Goal: Task Accomplishment & Management: Complete application form

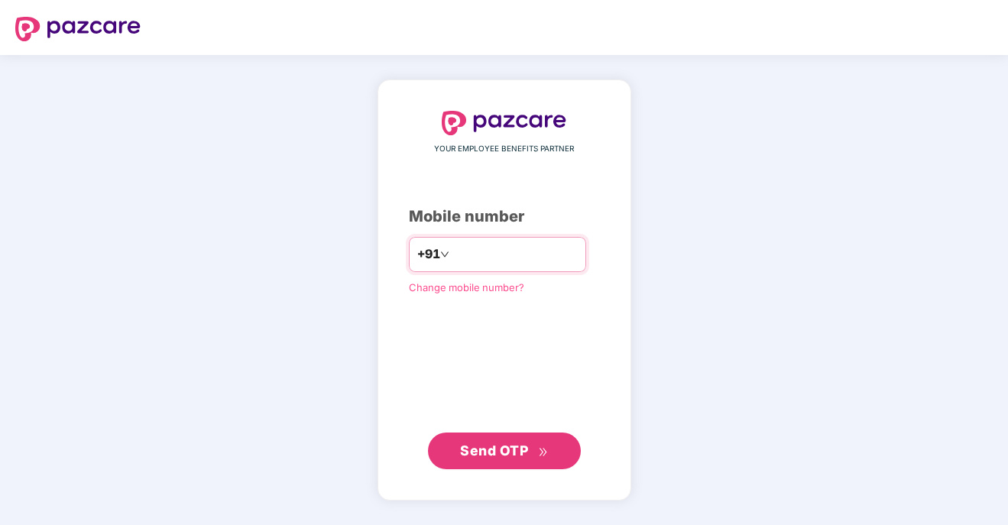
click at [481, 257] on input "number" at bounding box center [514, 254] width 125 height 24
type input "**********"
click at [504, 455] on span "Send OTP" at bounding box center [494, 450] width 68 height 16
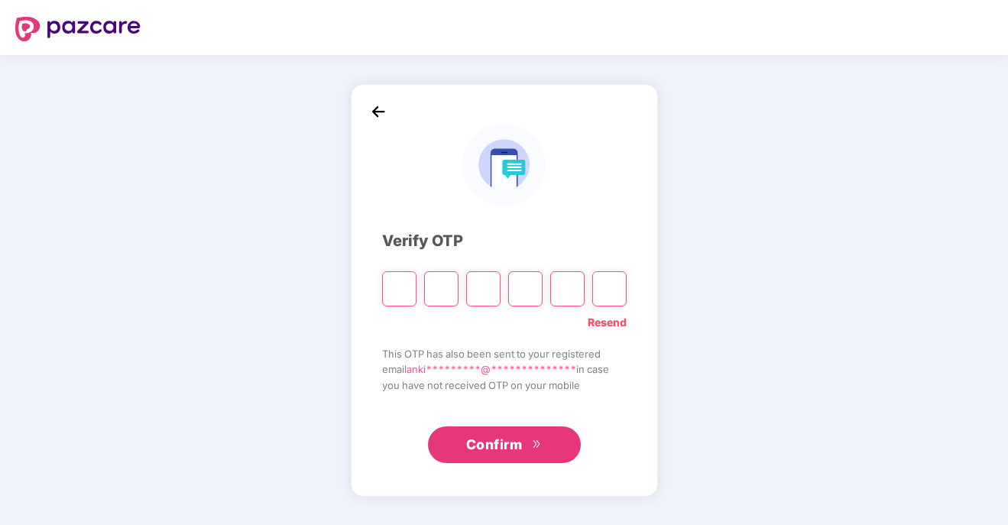
type input "*"
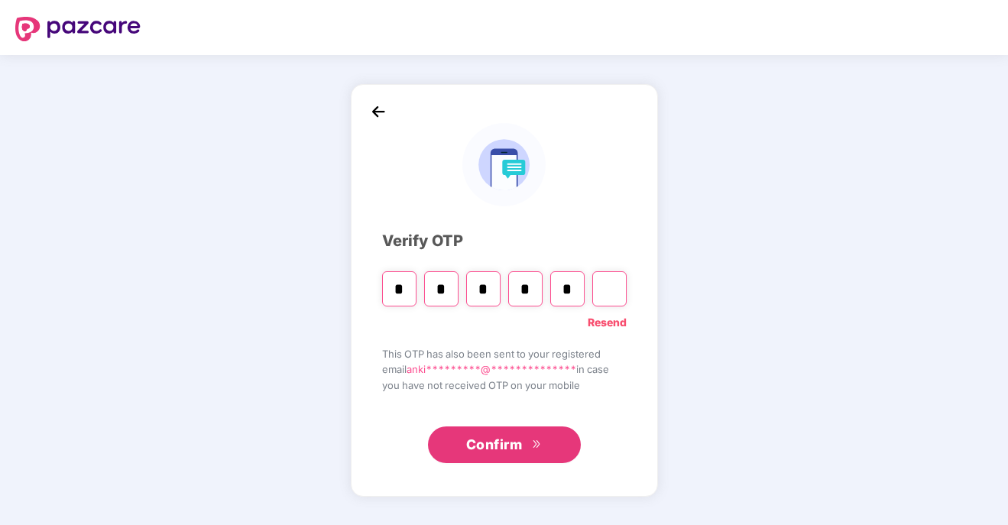
type input "*"
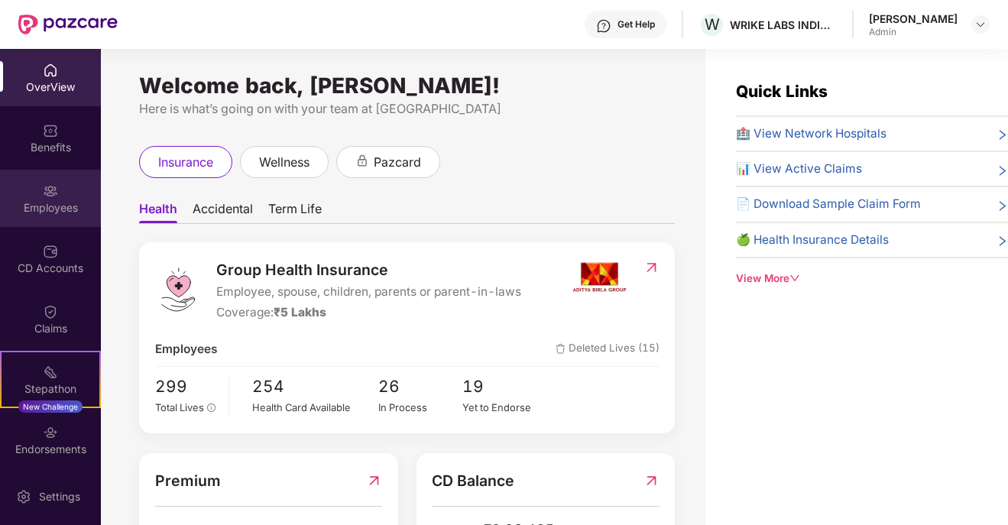
click at [51, 195] on img at bounding box center [50, 190] width 15 height 15
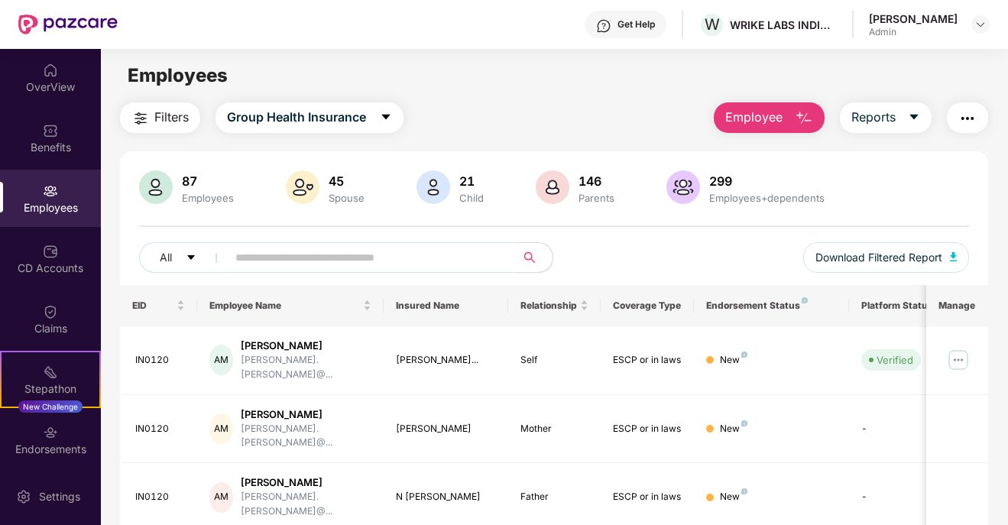
click at [778, 111] on span "Employee" at bounding box center [753, 117] width 57 height 19
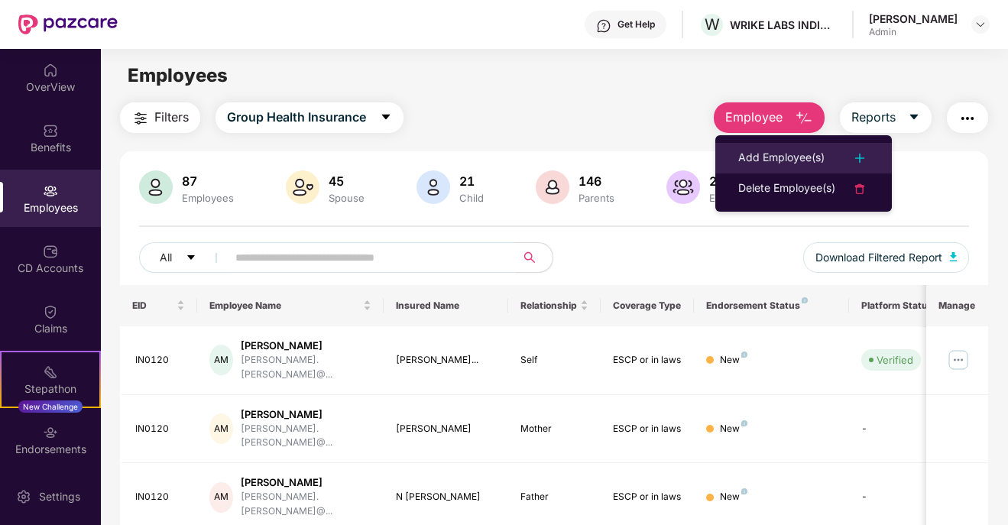
click at [778, 157] on div "Add Employee(s)" at bounding box center [781, 158] width 86 height 18
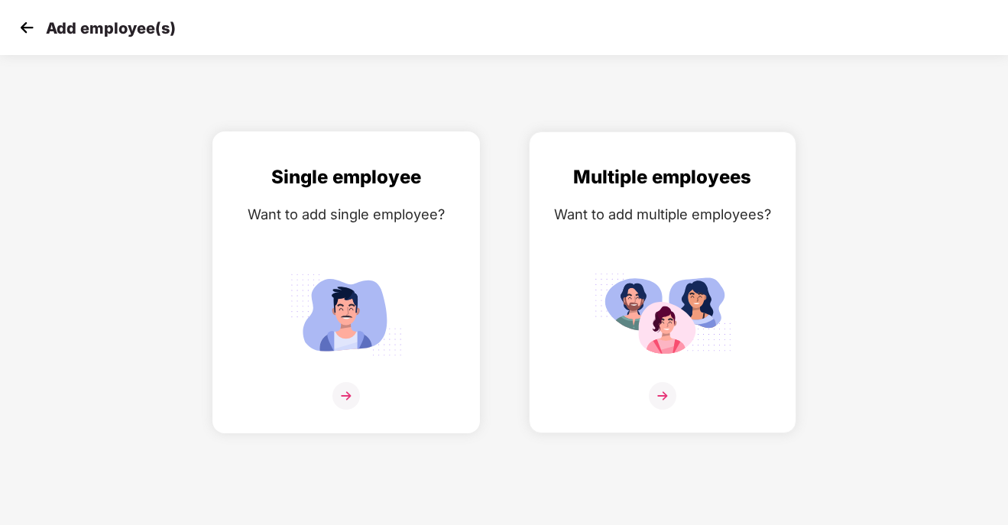
click at [340, 332] on img at bounding box center [346, 315] width 138 height 96
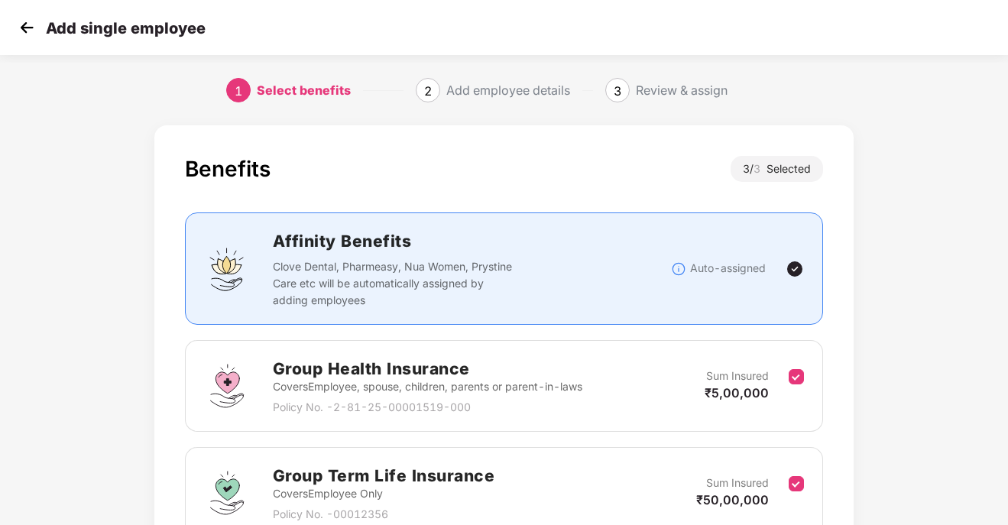
scroll to position [253, 0]
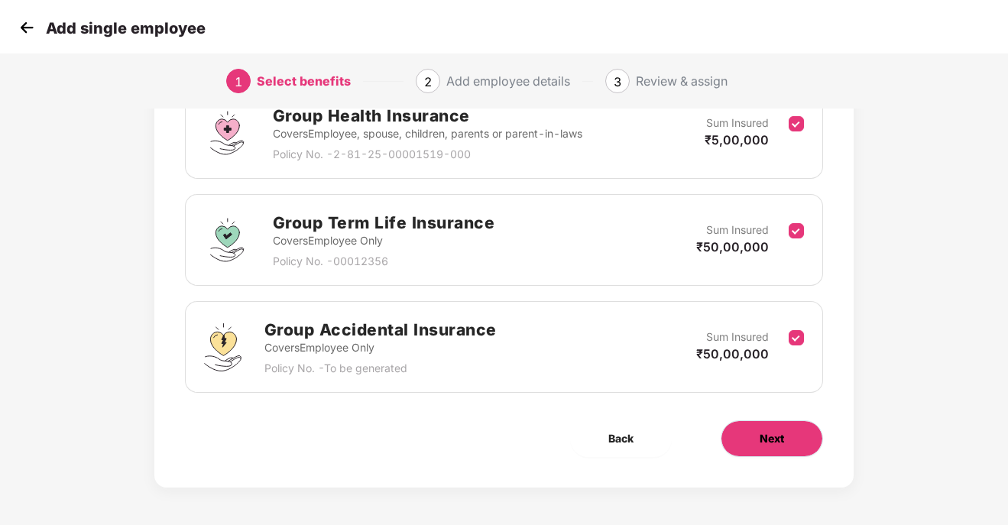
click at [771, 441] on span "Next" at bounding box center [771, 438] width 24 height 17
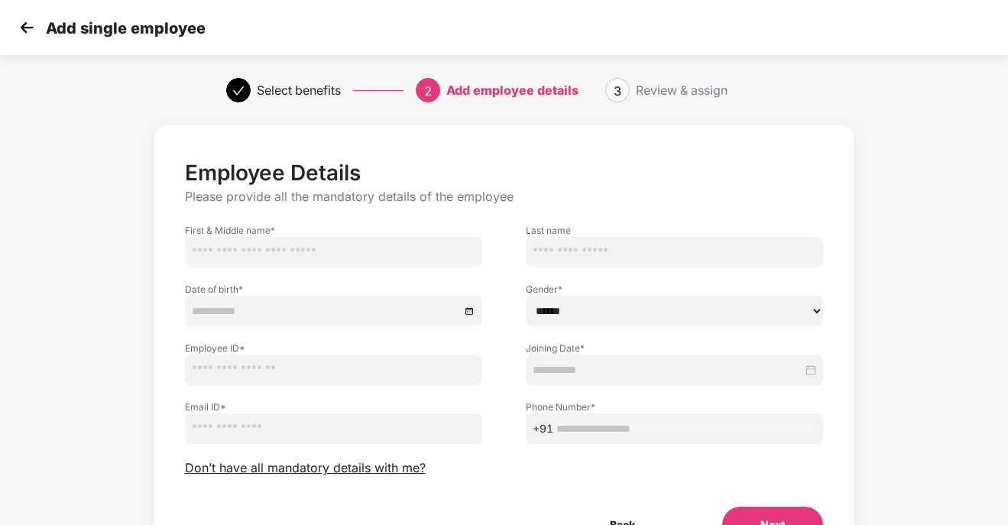
scroll to position [87, 0]
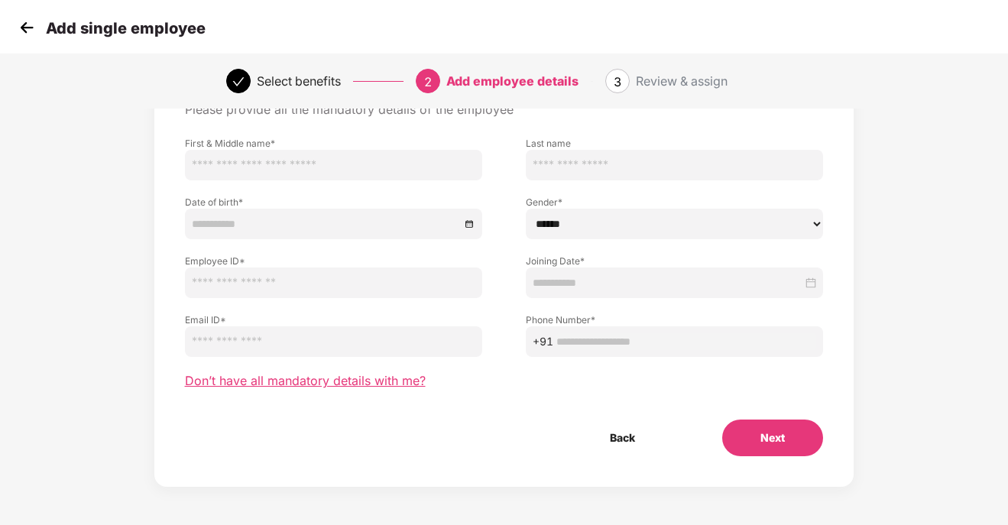
click at [323, 378] on span "Don’t have all mandatory details with me?" at bounding box center [305, 381] width 241 height 16
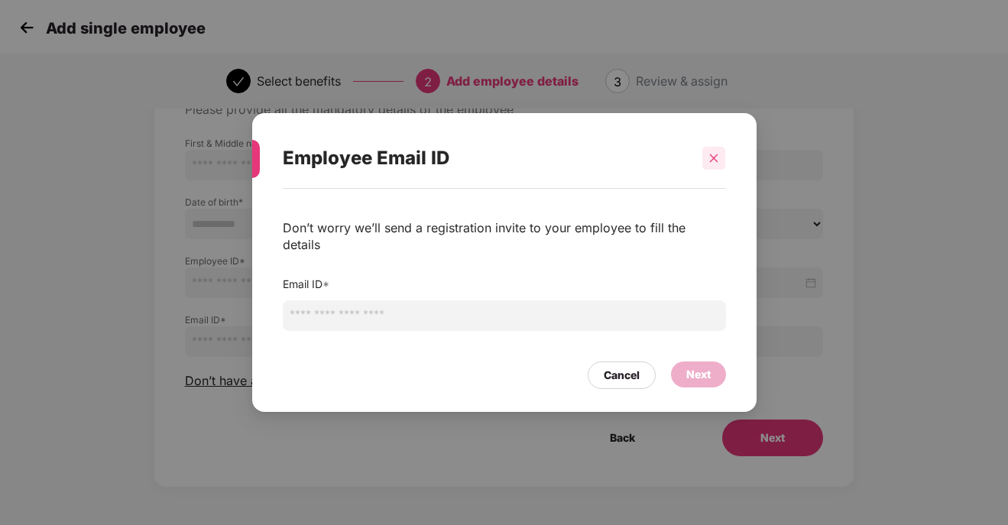
click at [710, 164] on icon "close" at bounding box center [713, 158] width 11 height 11
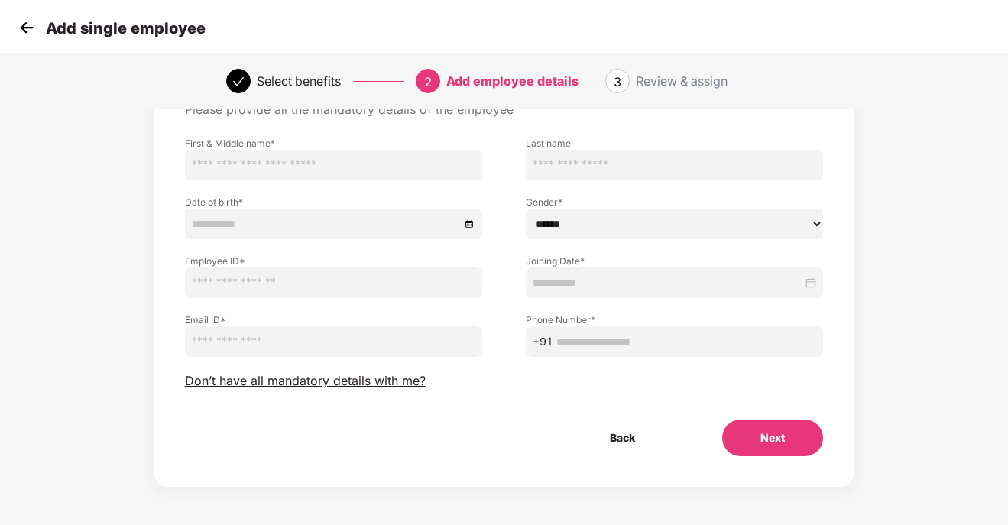
click at [28, 31] on img at bounding box center [26, 27] width 23 height 23
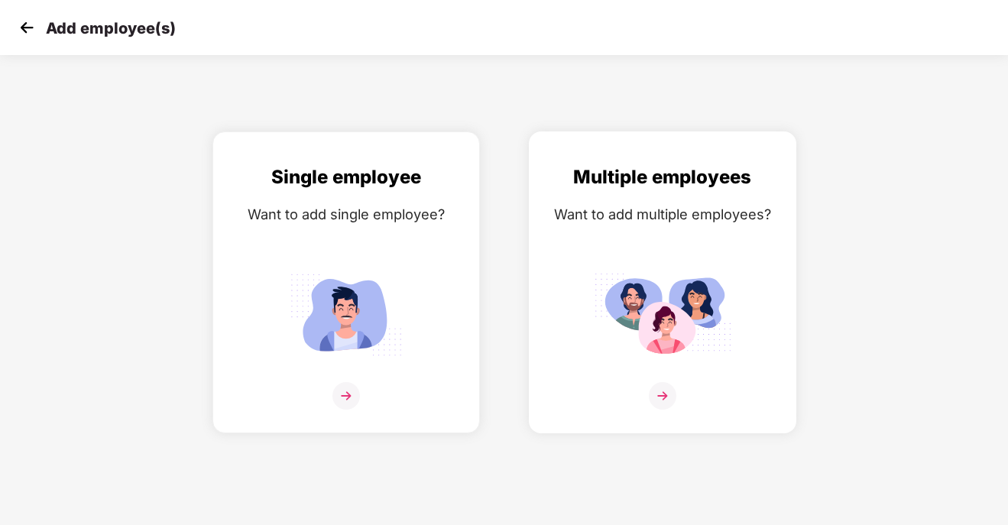
click at [713, 300] on img at bounding box center [663, 315] width 138 height 96
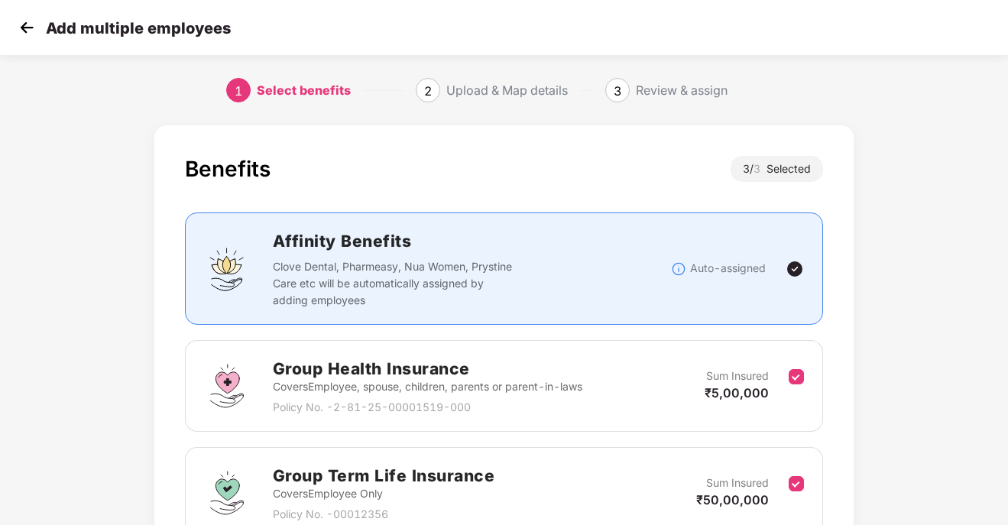
scroll to position [253, 0]
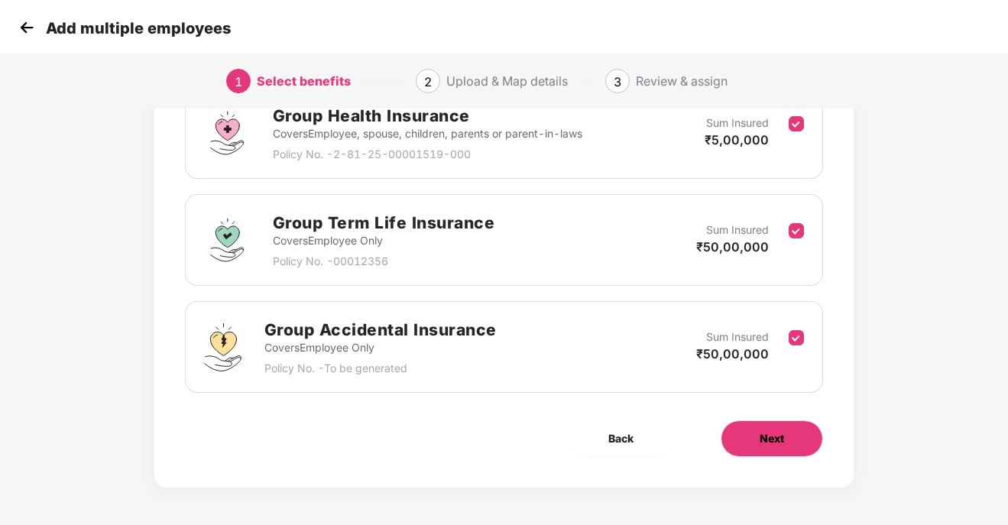
click at [726, 442] on button "Next" at bounding box center [771, 438] width 102 height 37
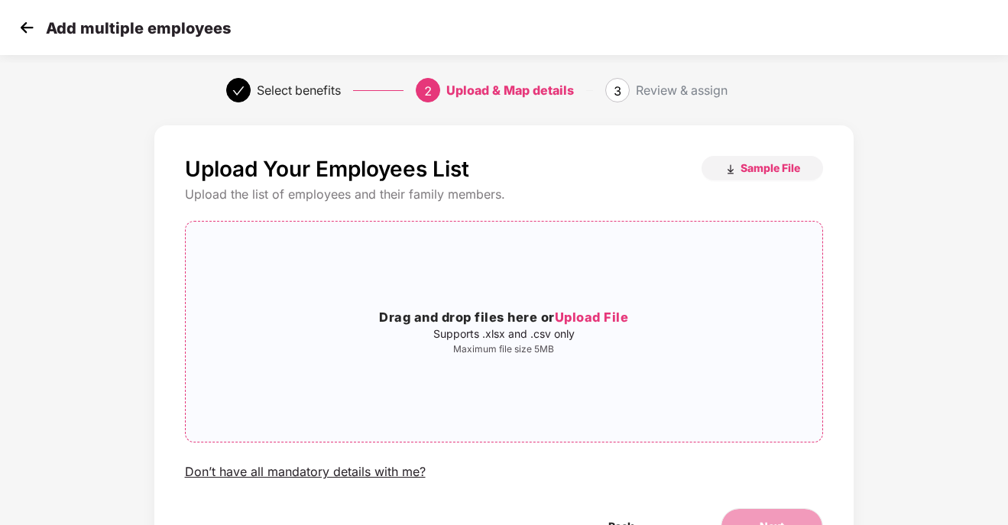
scroll to position [89, 0]
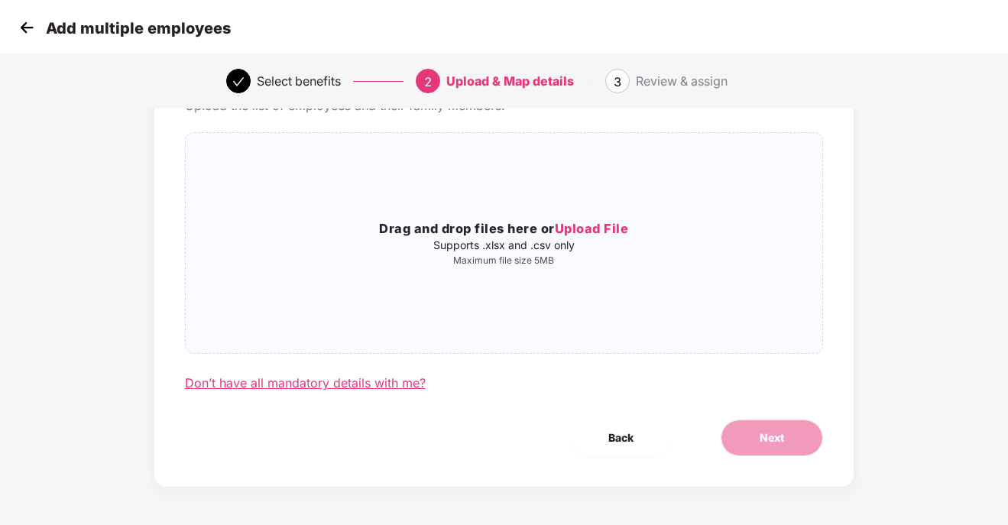
click at [364, 380] on div "Don’t have all mandatory details with me?" at bounding box center [305, 383] width 241 height 16
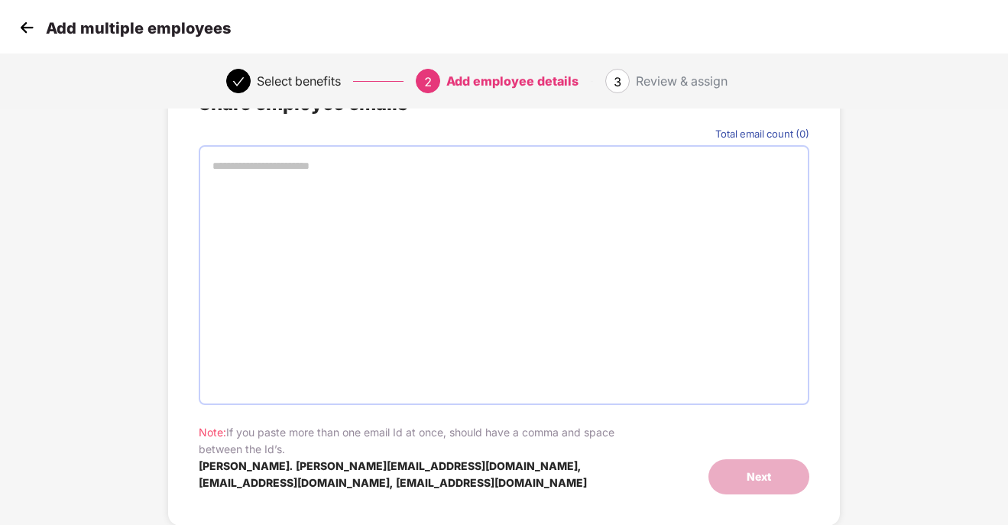
scroll to position [54, 0]
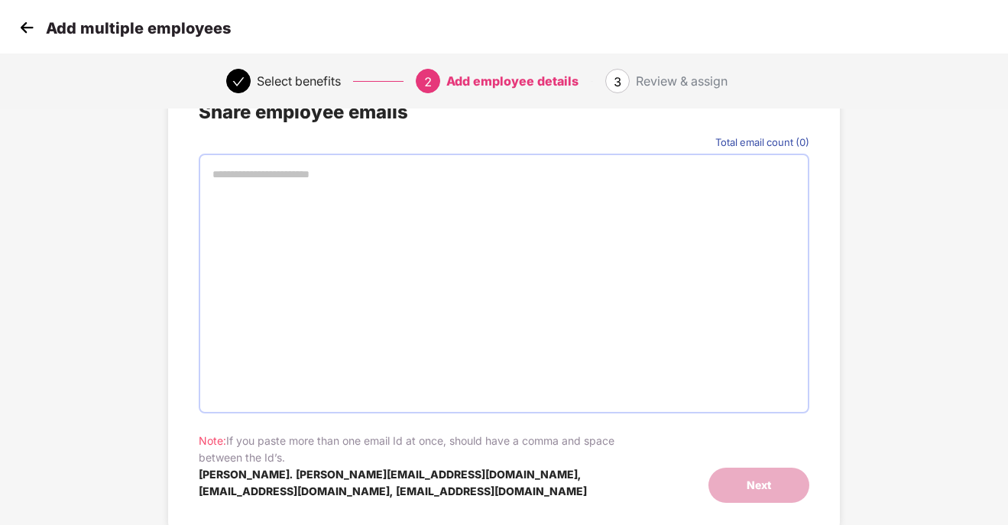
paste input "**********"
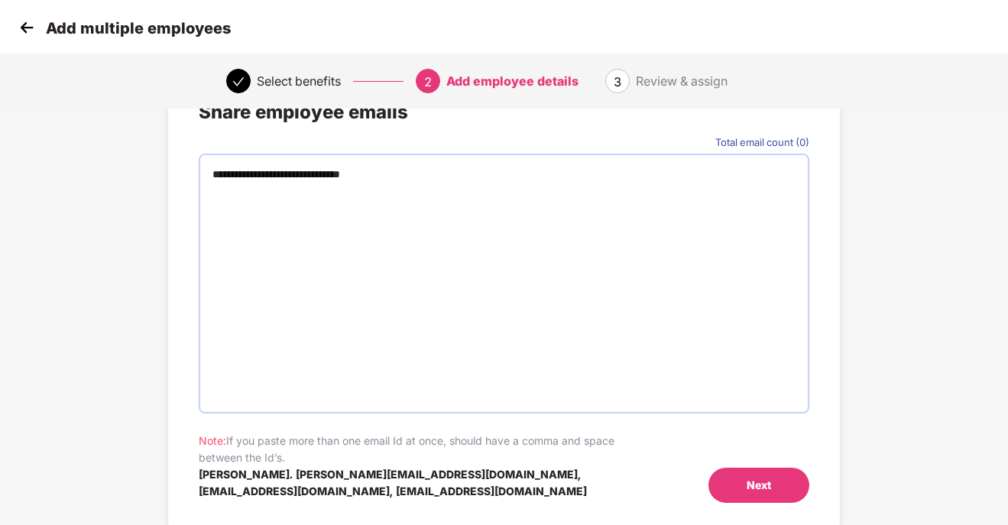
type input "**********"
paste input "**********"
type input "**********"
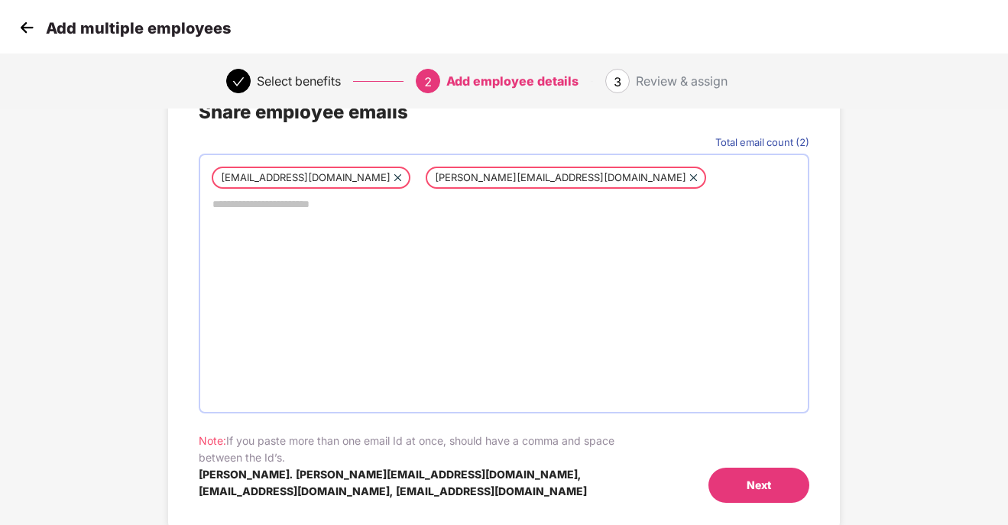
scroll to position [63, 0]
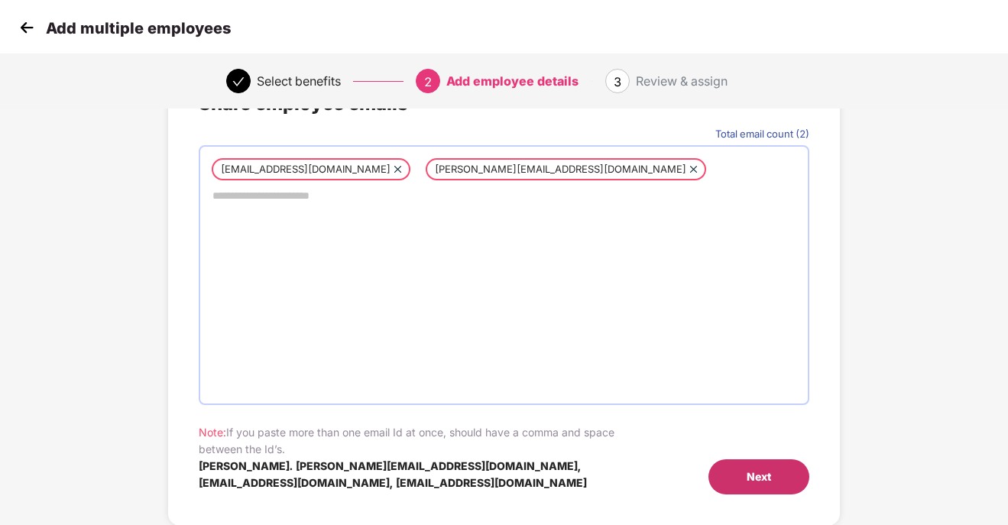
click at [748, 476] on div "Next" at bounding box center [758, 476] width 24 height 17
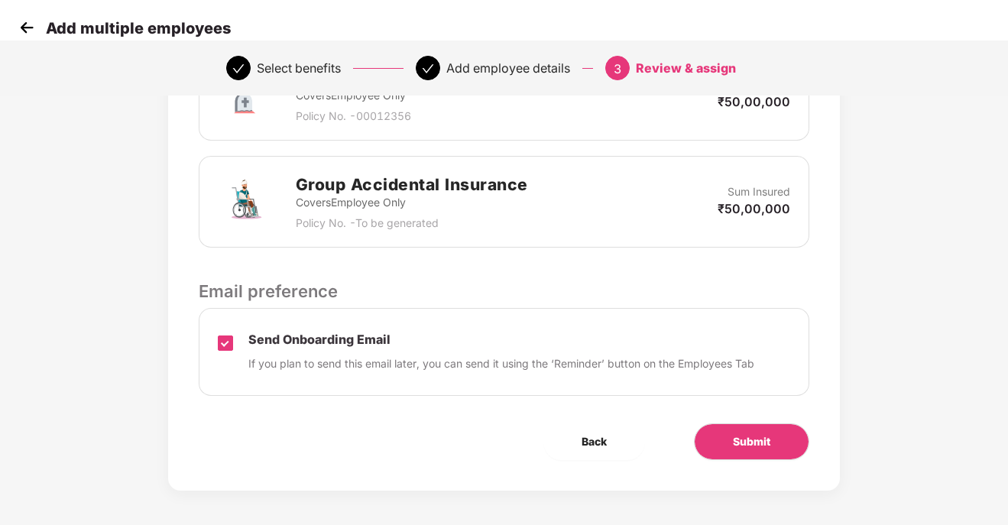
scroll to position [429, 0]
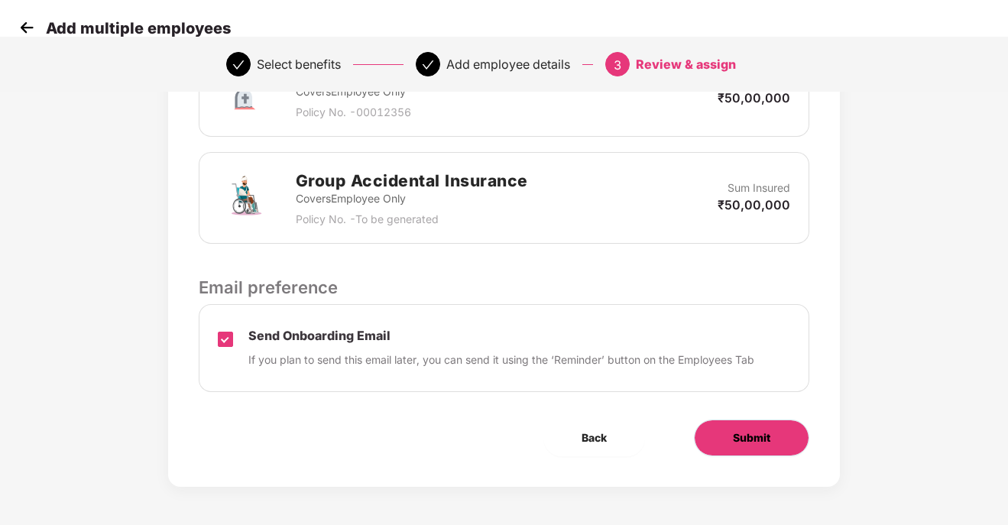
click at [759, 445] on span "Submit" at bounding box center [751, 437] width 37 height 17
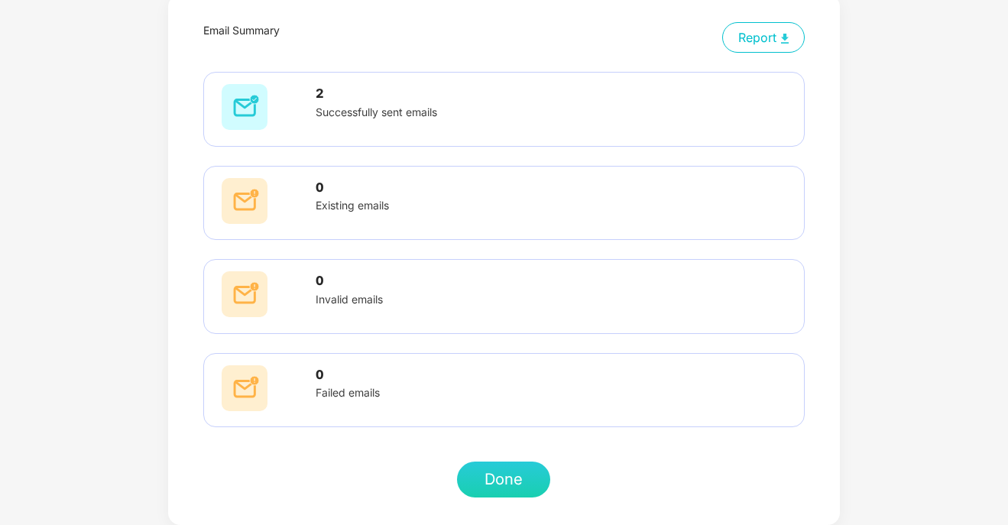
scroll to position [0, 0]
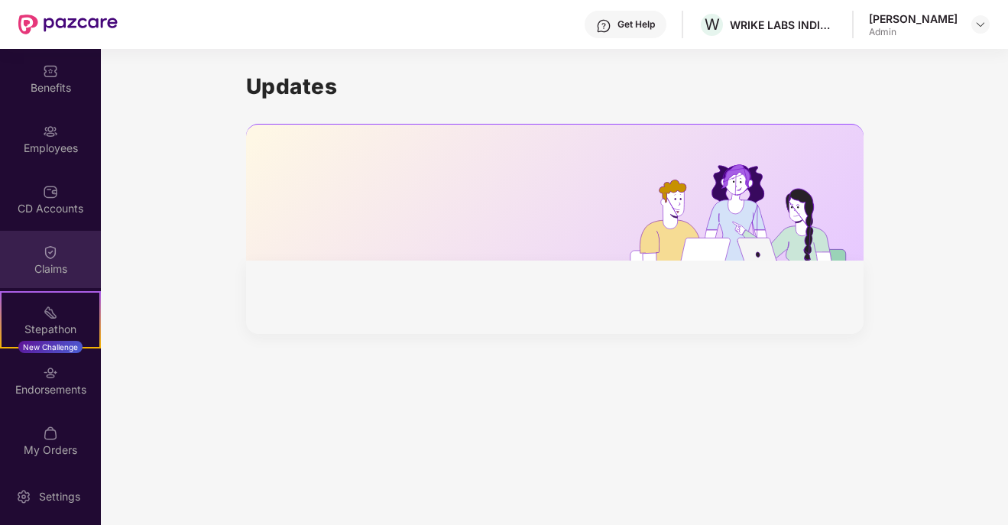
scroll to position [64, 0]
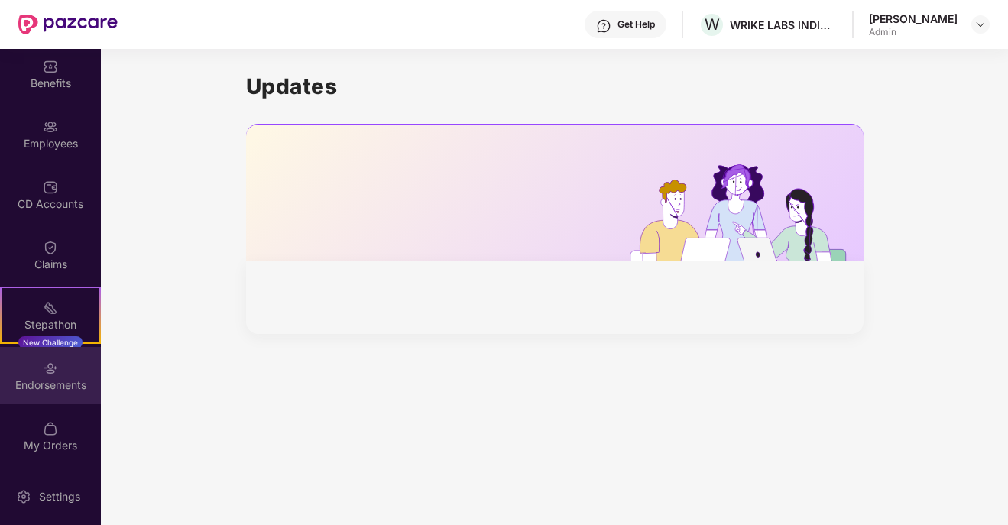
click at [47, 382] on div "Endorsements" at bounding box center [50, 384] width 101 height 15
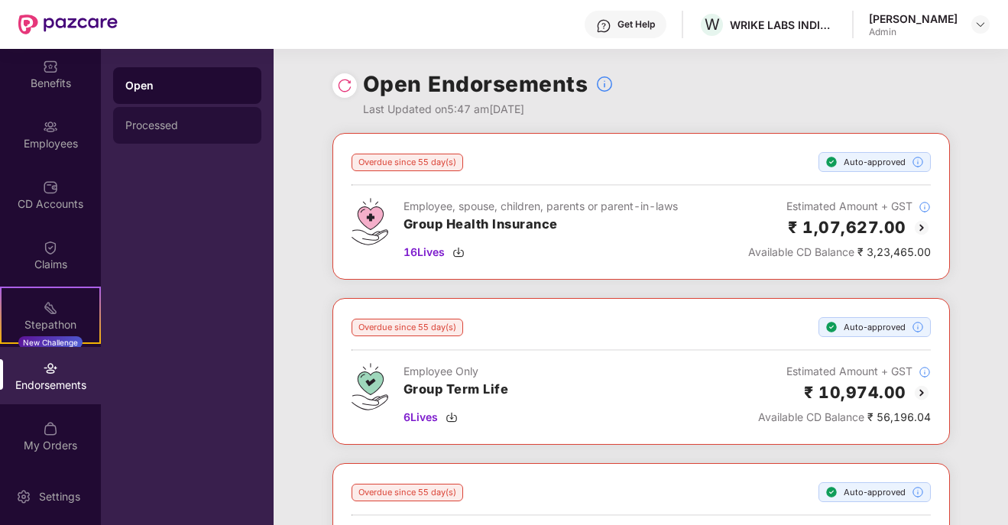
click at [181, 118] on div "Processed" at bounding box center [187, 125] width 148 height 37
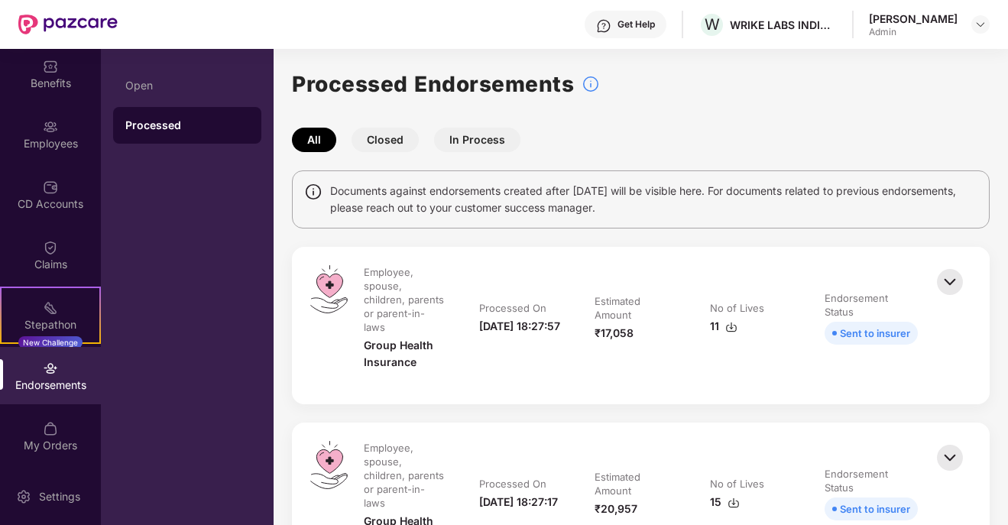
click at [473, 141] on button "In Process" at bounding box center [477, 140] width 86 height 24
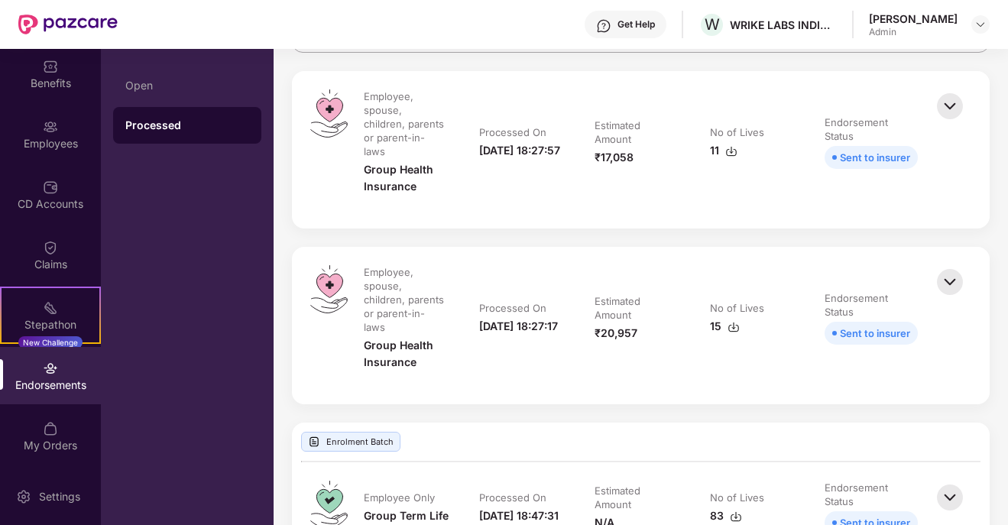
scroll to position [0, 0]
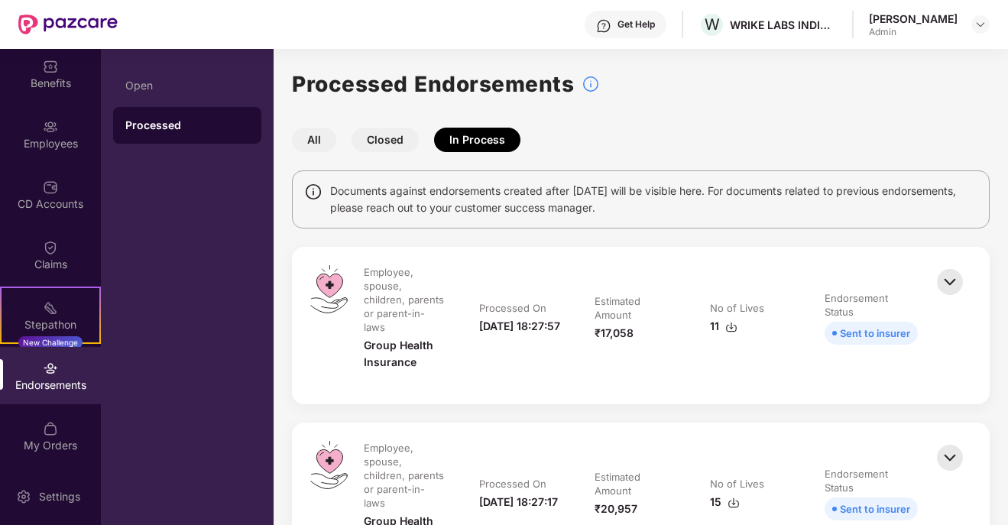
click at [947, 284] on img at bounding box center [950, 282] width 34 height 34
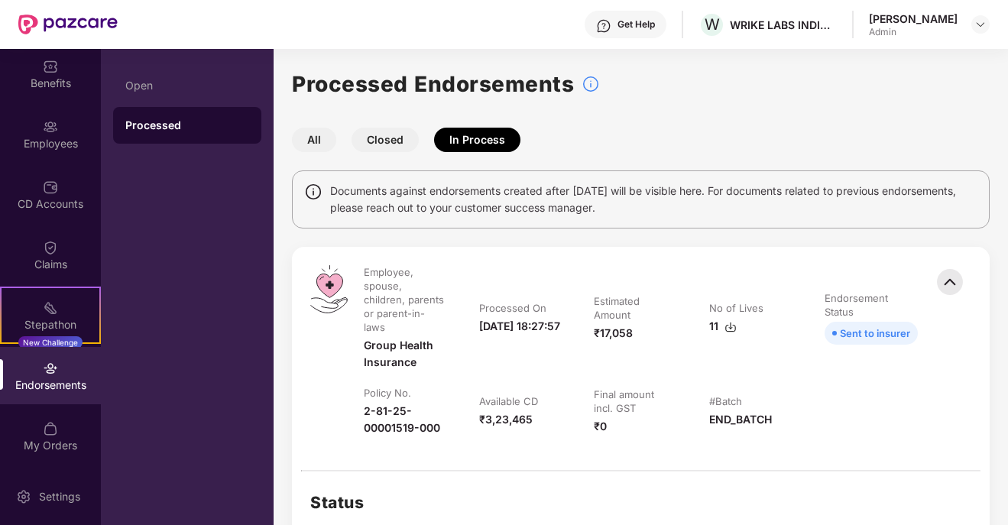
click at [945, 287] on img at bounding box center [950, 282] width 34 height 34
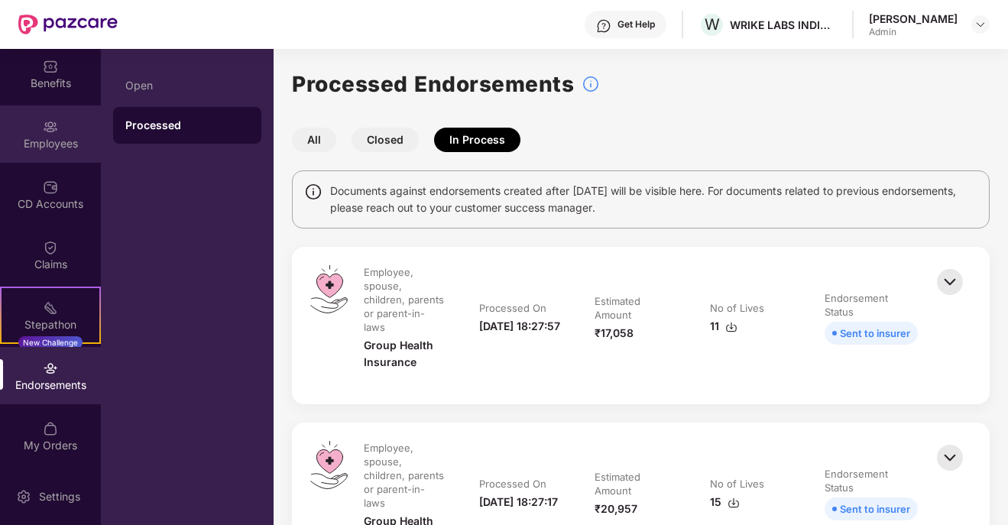
click at [27, 132] on div "Employees" at bounding box center [50, 133] width 101 height 57
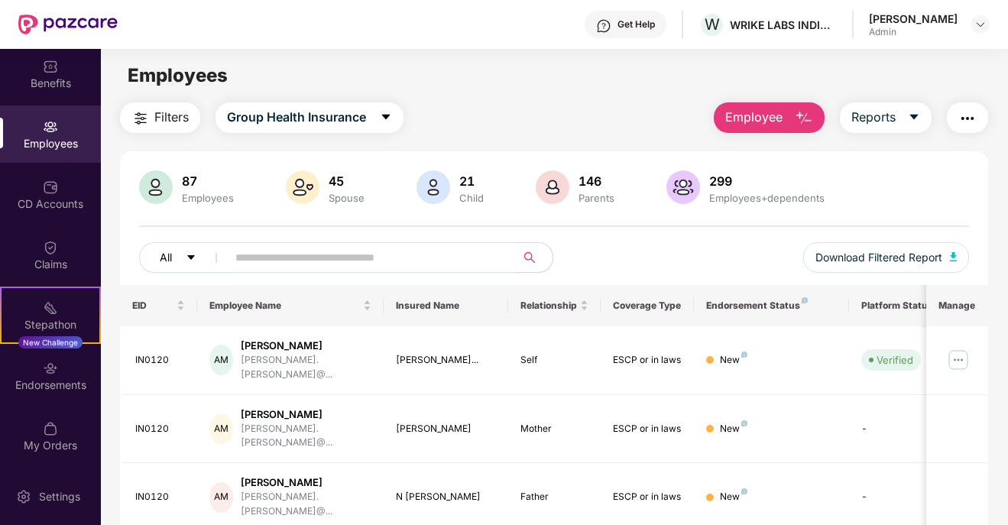
click at [187, 255] on icon "caret-down" at bounding box center [191, 257] width 8 height 5
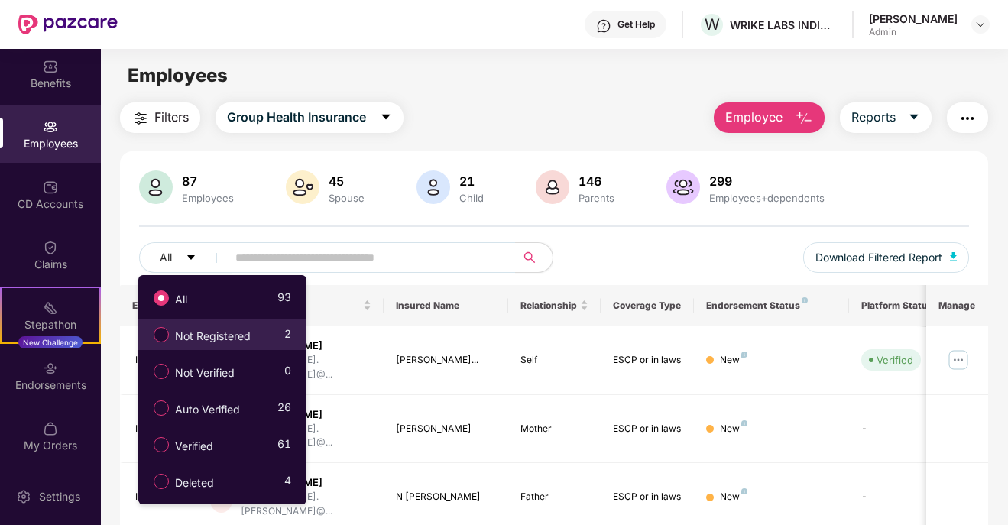
click at [193, 344] on span "Not Registered" at bounding box center [213, 336] width 88 height 17
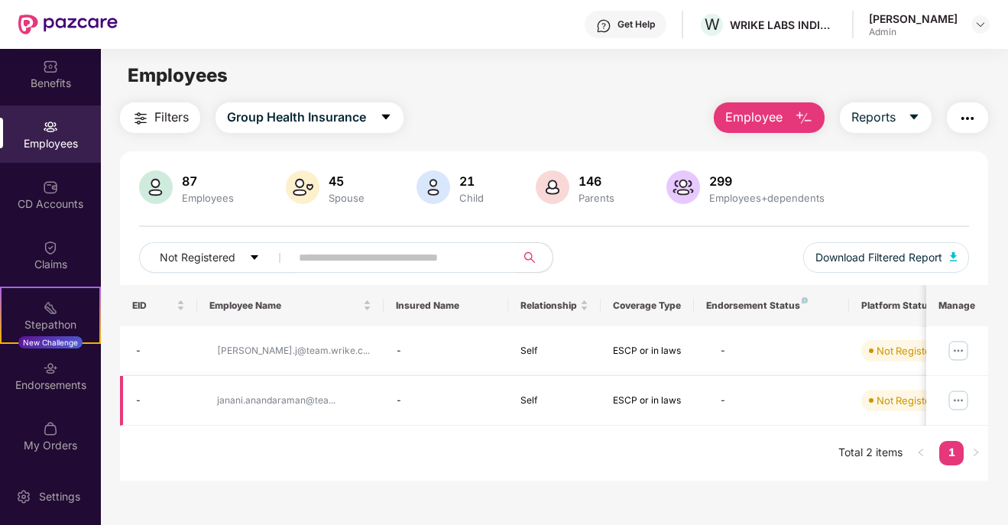
click at [292, 400] on div "janani.anandaraman@tea..." at bounding box center [276, 400] width 118 height 15
